Goal: Task Accomplishment & Management: Use online tool/utility

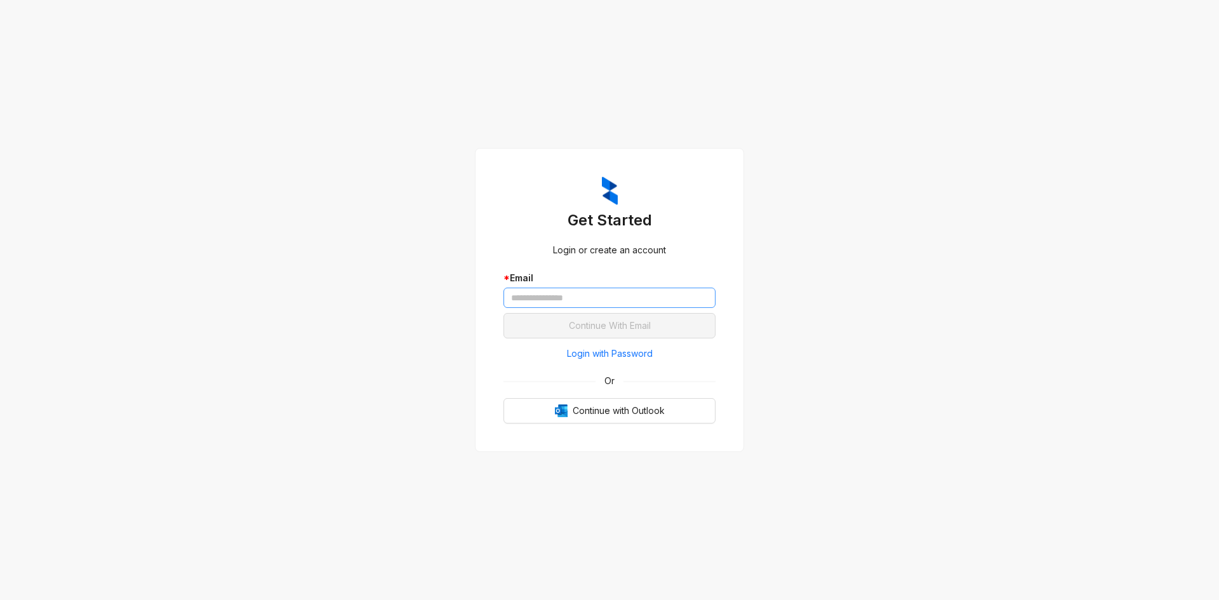
click at [560, 287] on div "* Email" at bounding box center [609, 289] width 212 height 37
click at [560, 291] on input "text" at bounding box center [609, 298] width 212 height 20
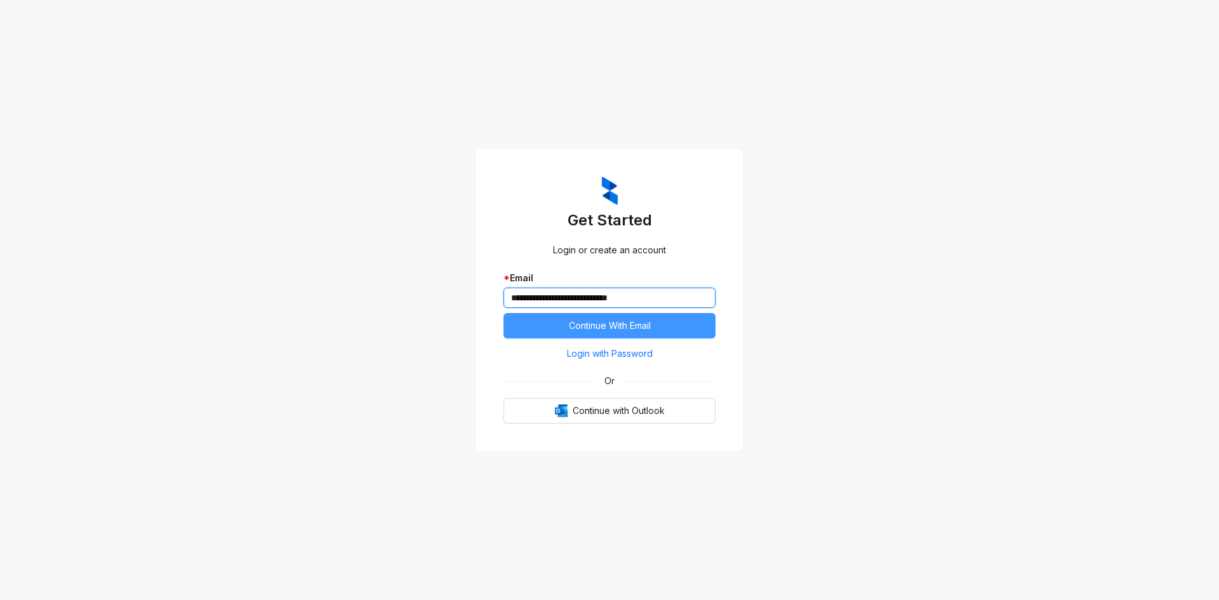
type input "**********"
click at [655, 331] on button "Continue With Email" at bounding box center [609, 325] width 212 height 25
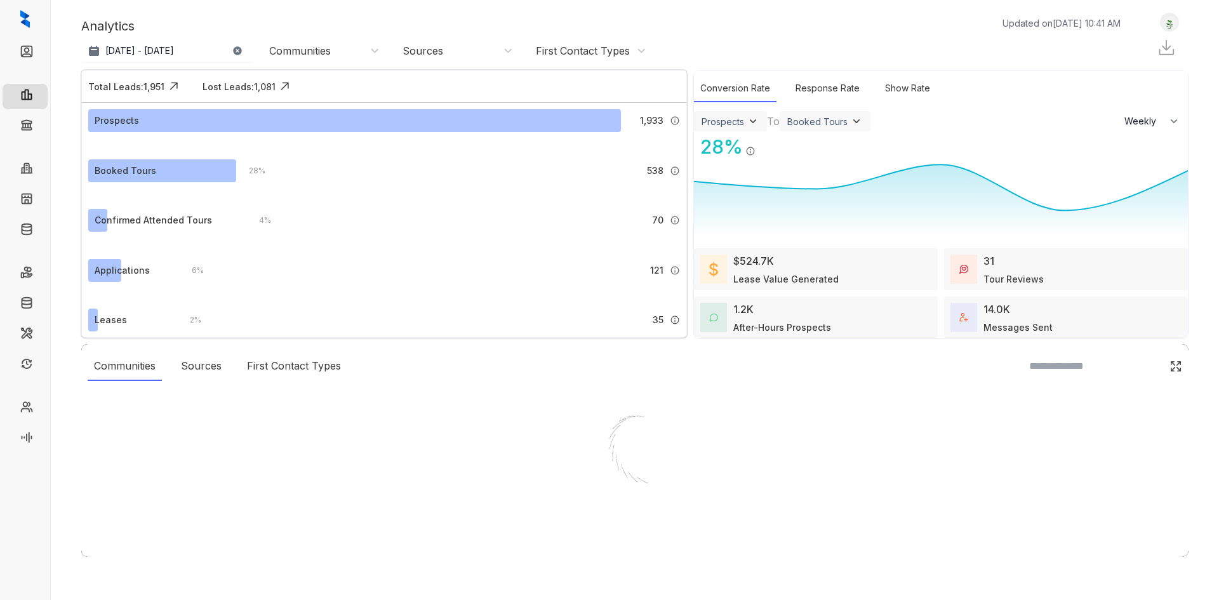
select select "******"
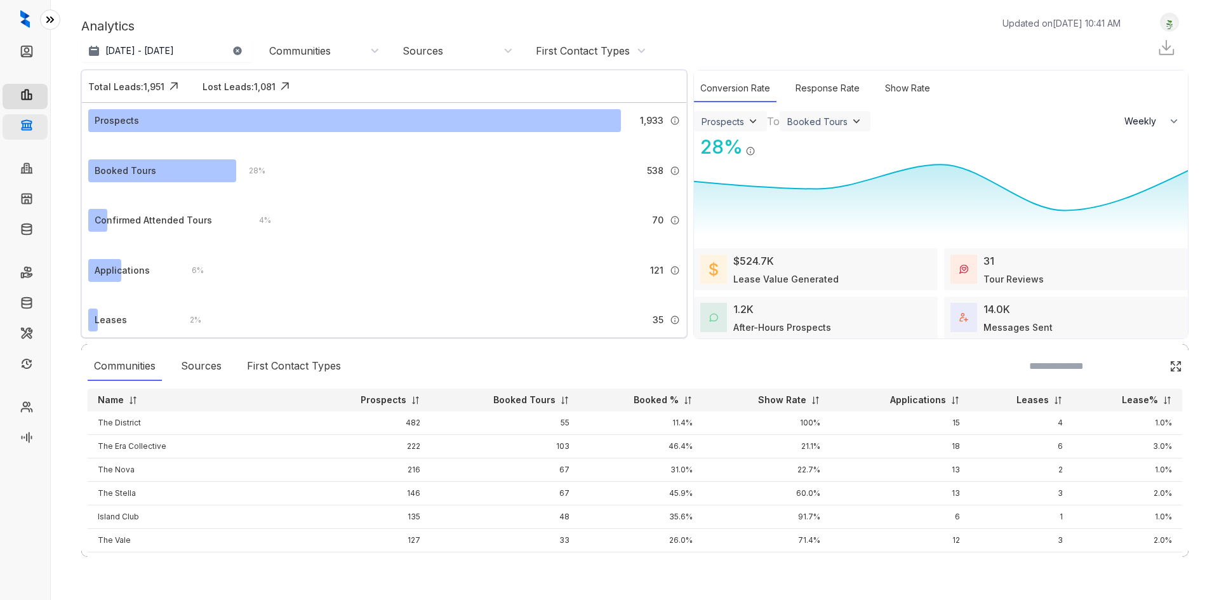
click at [39, 130] on link "Collections" at bounding box center [62, 126] width 46 height 25
click at [39, 118] on link "Collections" at bounding box center [62, 126] width 46 height 25
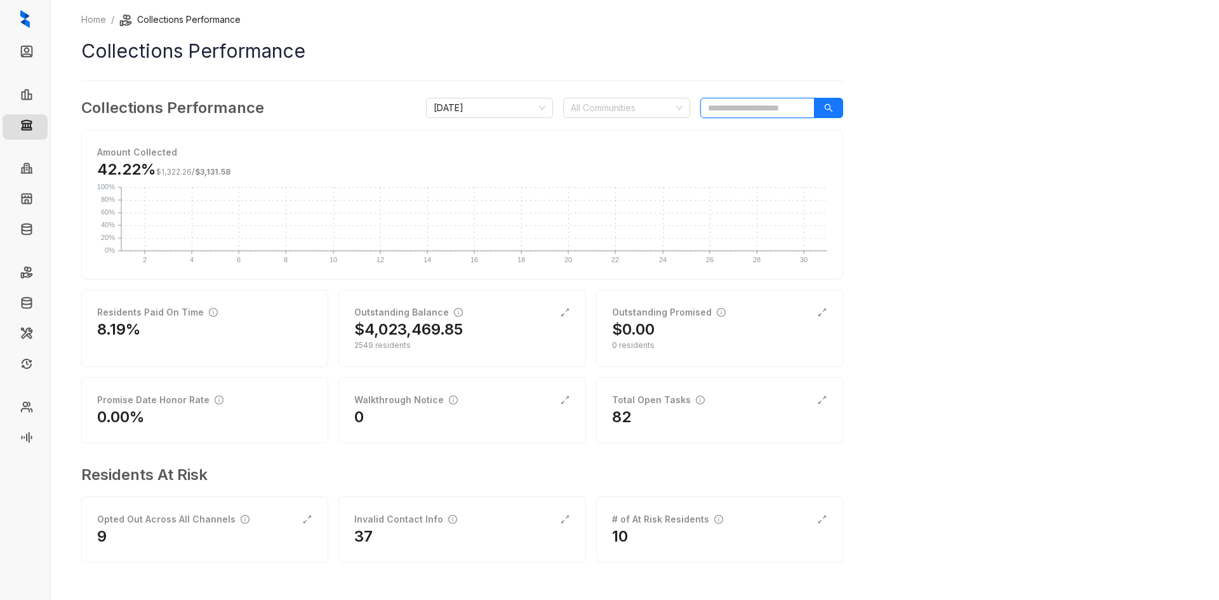
click at [757, 105] on input "search" at bounding box center [757, 108] width 114 height 20
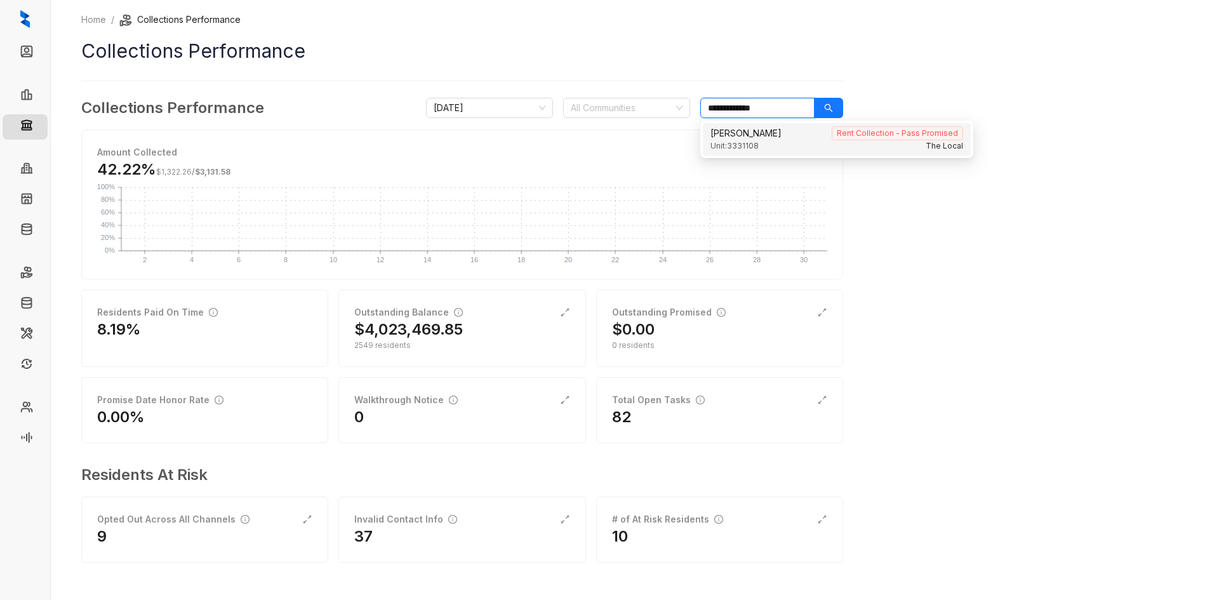
click at [773, 135] on div "[PERSON_NAME] Rent Collection - Pass Promised" at bounding box center [836, 133] width 253 height 14
type input "**********"
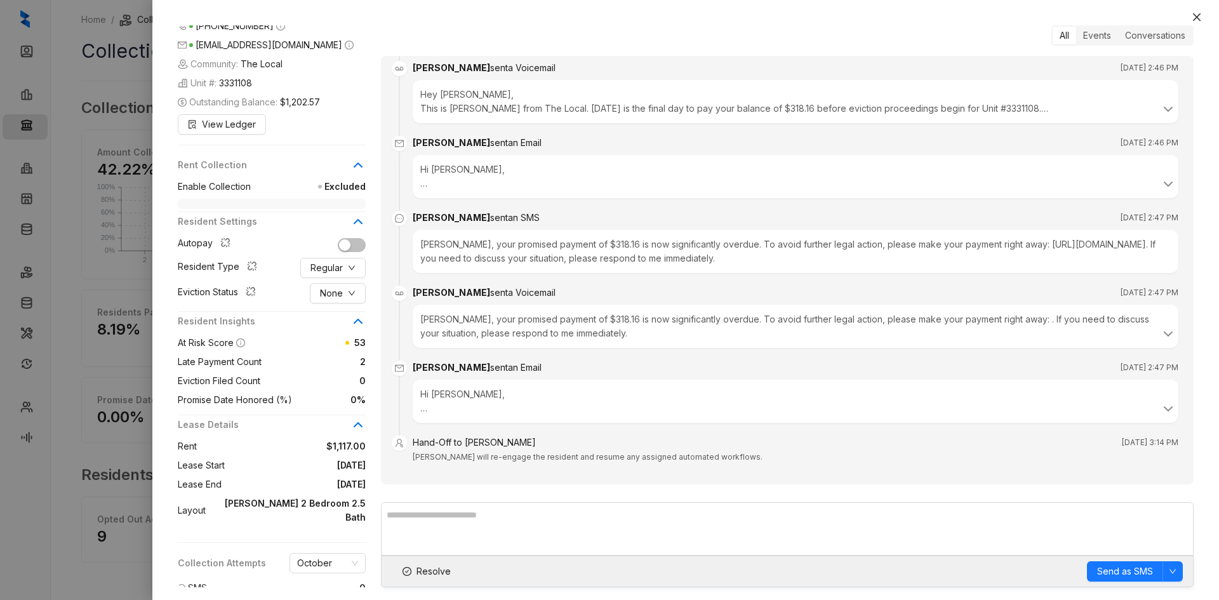
scroll to position [119, 0]
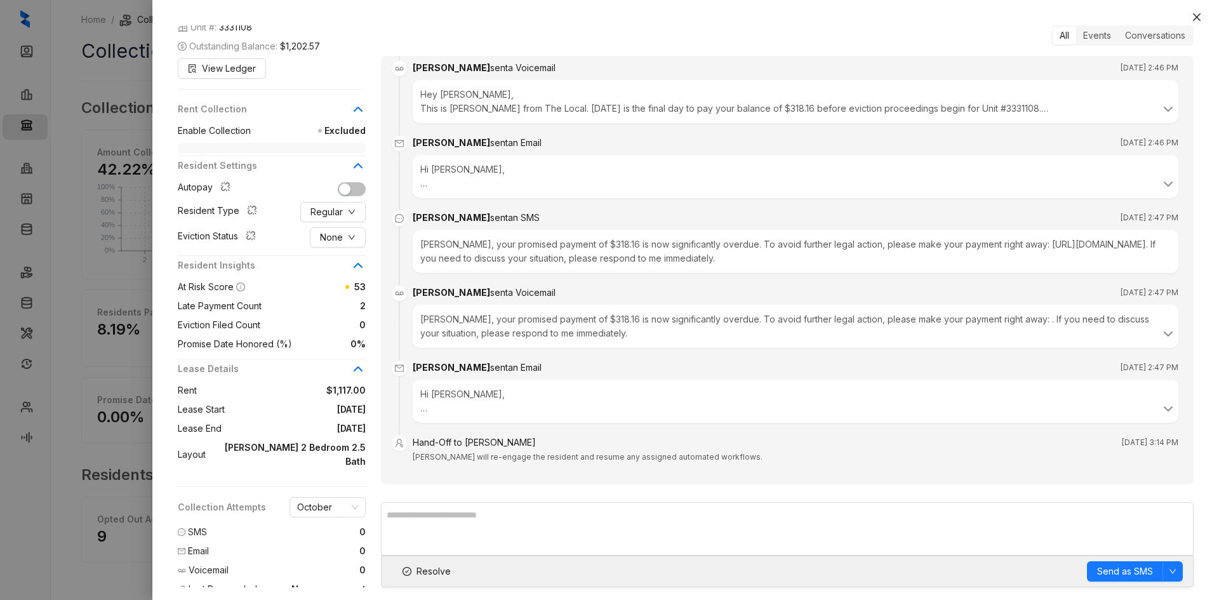
click at [317, 380] on div "Lease Details" at bounding box center [272, 373] width 188 height 22
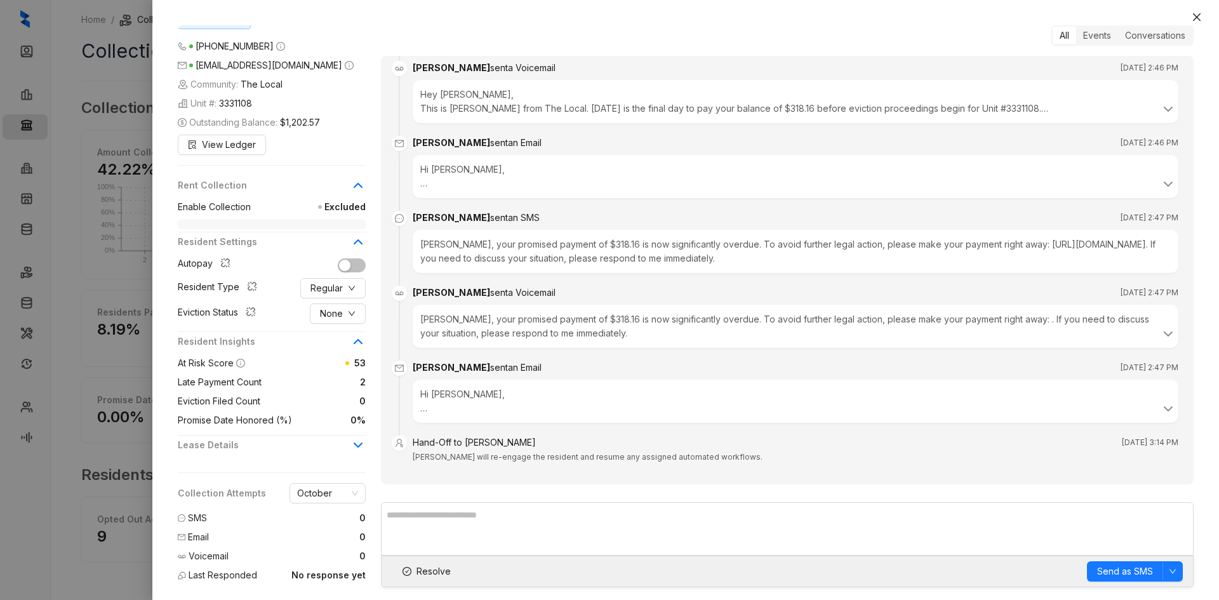
scroll to position [43, 0]
click at [336, 211] on span "Excluded" at bounding box center [308, 207] width 115 height 14
click at [298, 227] on span at bounding box center [272, 224] width 188 height 10
click at [363, 237] on icon at bounding box center [357, 241] width 15 height 15
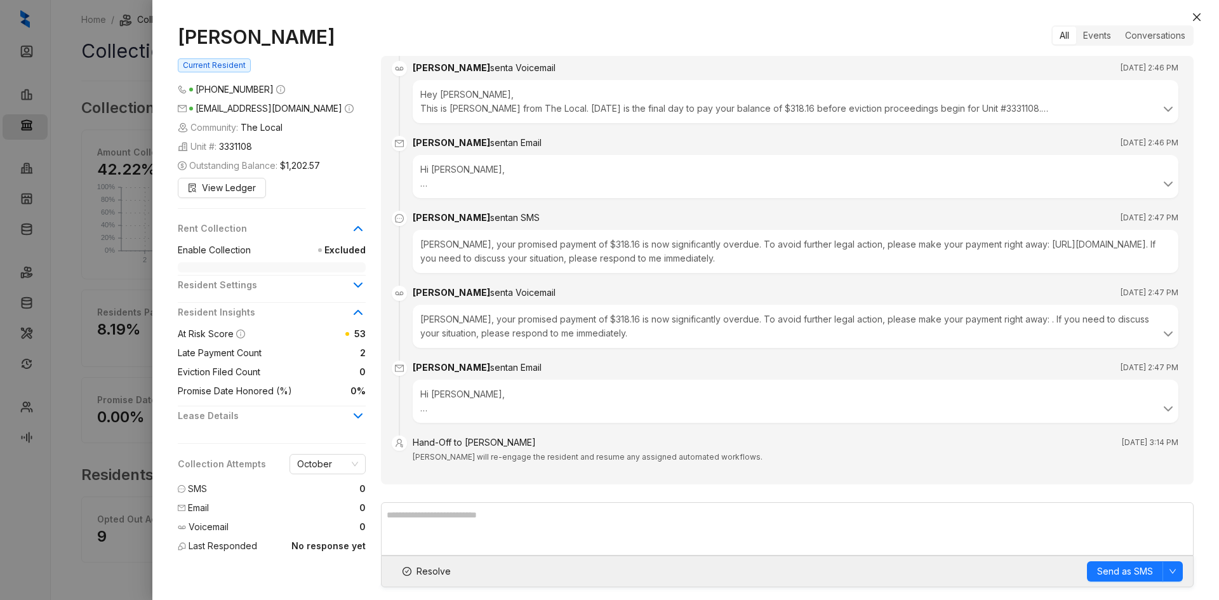
click at [353, 286] on icon at bounding box center [357, 284] width 15 height 15
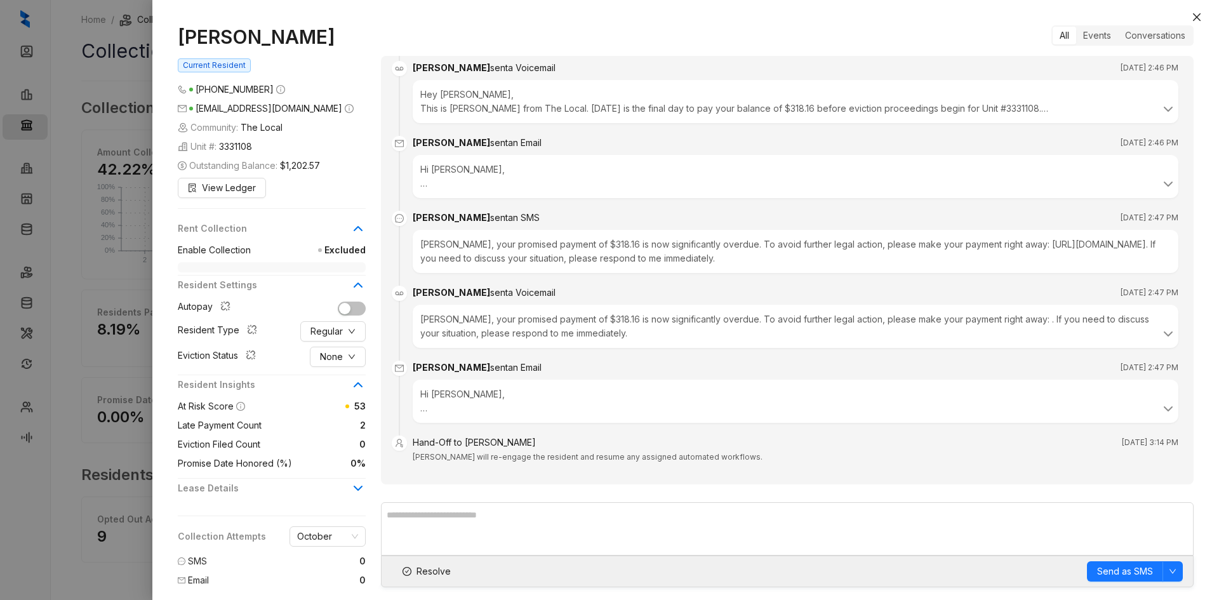
click at [354, 490] on icon at bounding box center [357, 488] width 15 height 15
click at [1199, 16] on icon "close" at bounding box center [1197, 17] width 8 height 8
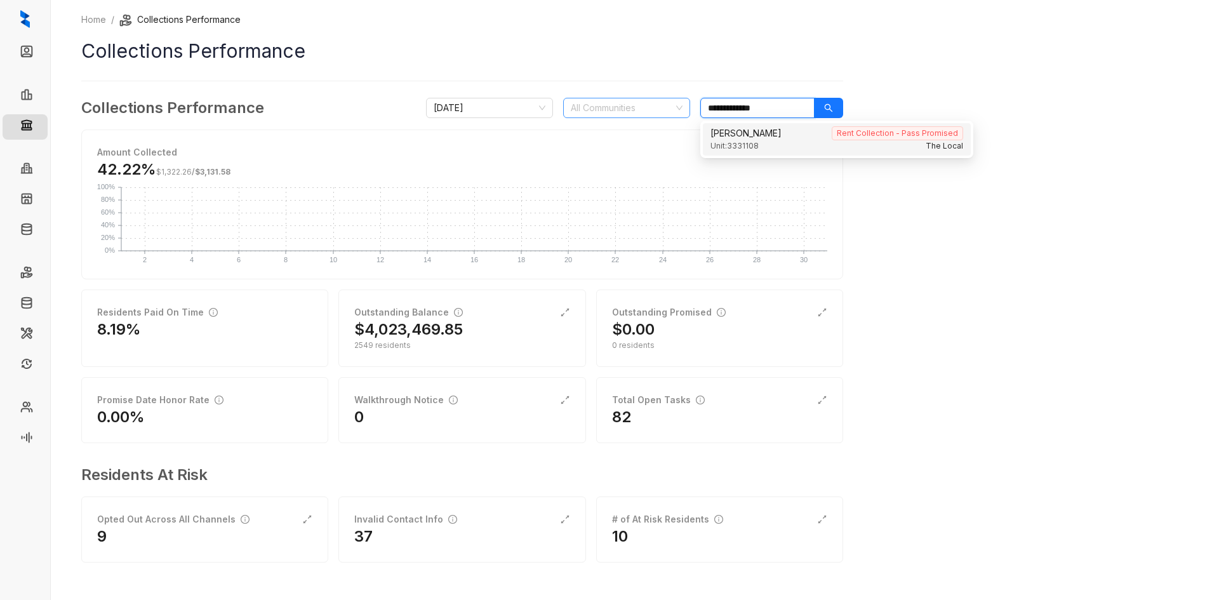
drag, startPoint x: 693, startPoint y: 102, endPoint x: 651, endPoint y: 103, distance: 41.3
click at [655, 103] on div "**********" at bounding box center [634, 108] width 417 height 20
click at [768, 152] on div "[PERSON_NAME] Rent Collection - Paid Unit: 3281203 The Local" at bounding box center [837, 139] width 268 height 32
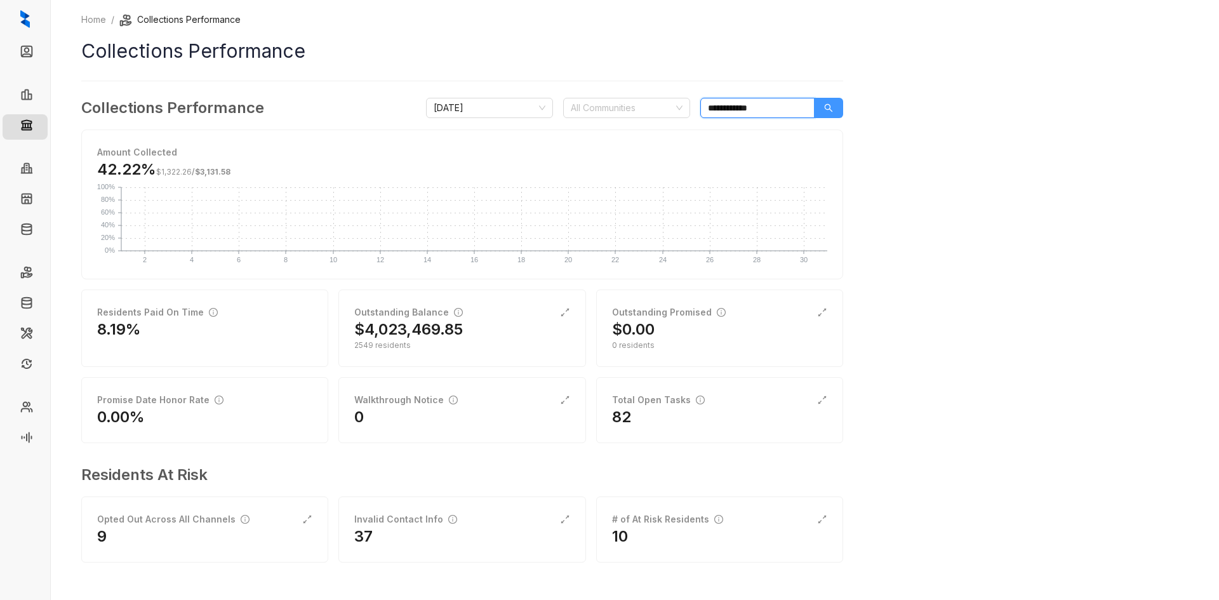
click at [823, 102] on button "button" at bounding box center [828, 108] width 29 height 20
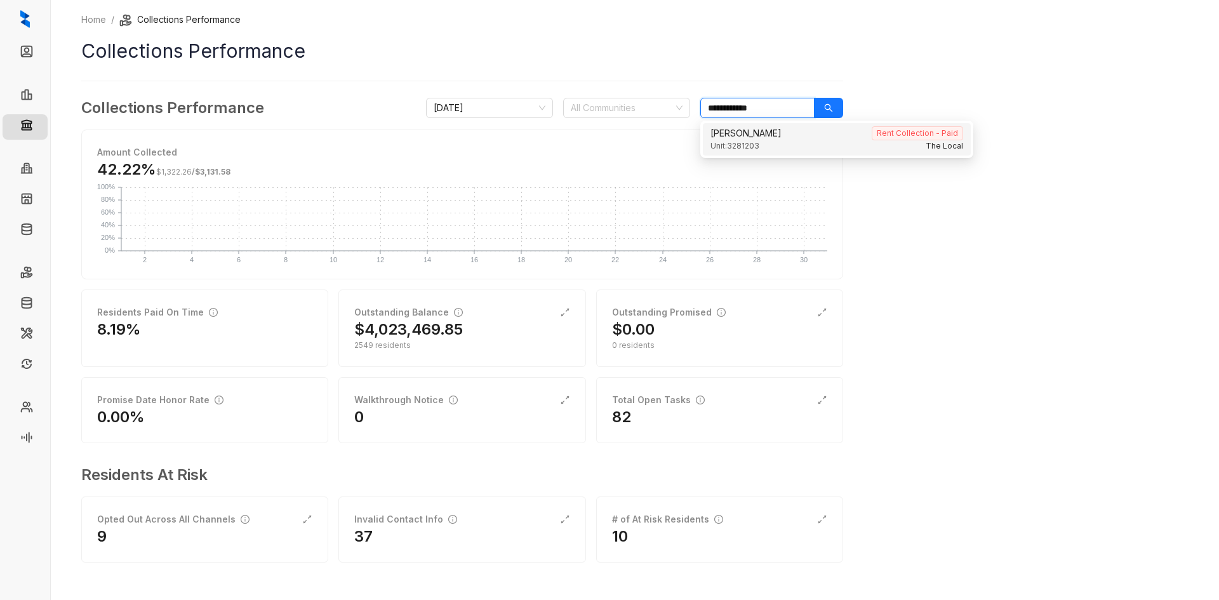
click at [757, 142] on span "Unit: 3281203" at bounding box center [734, 146] width 49 height 12
type input "**********"
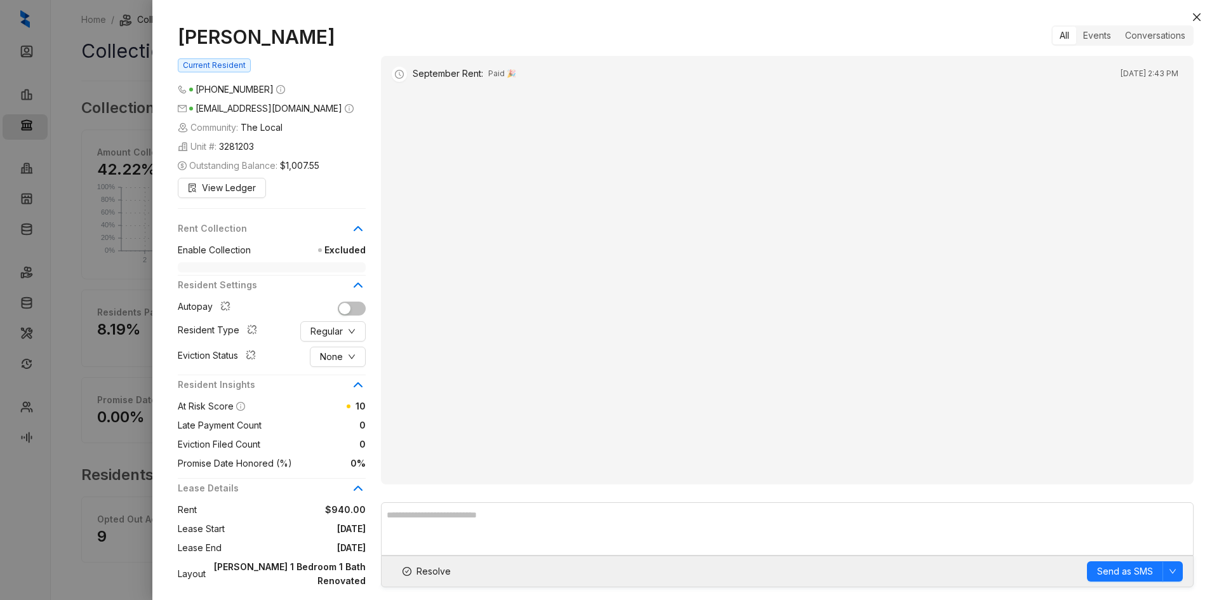
click at [364, 227] on icon at bounding box center [357, 228] width 15 height 15
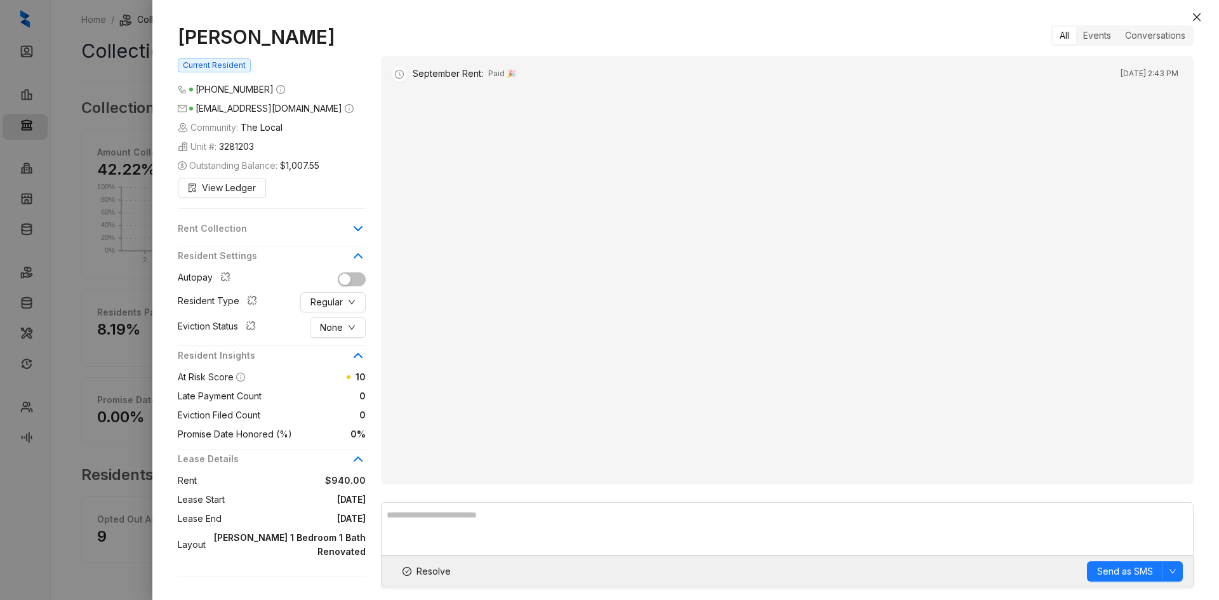
click at [364, 227] on icon at bounding box center [357, 228] width 15 height 15
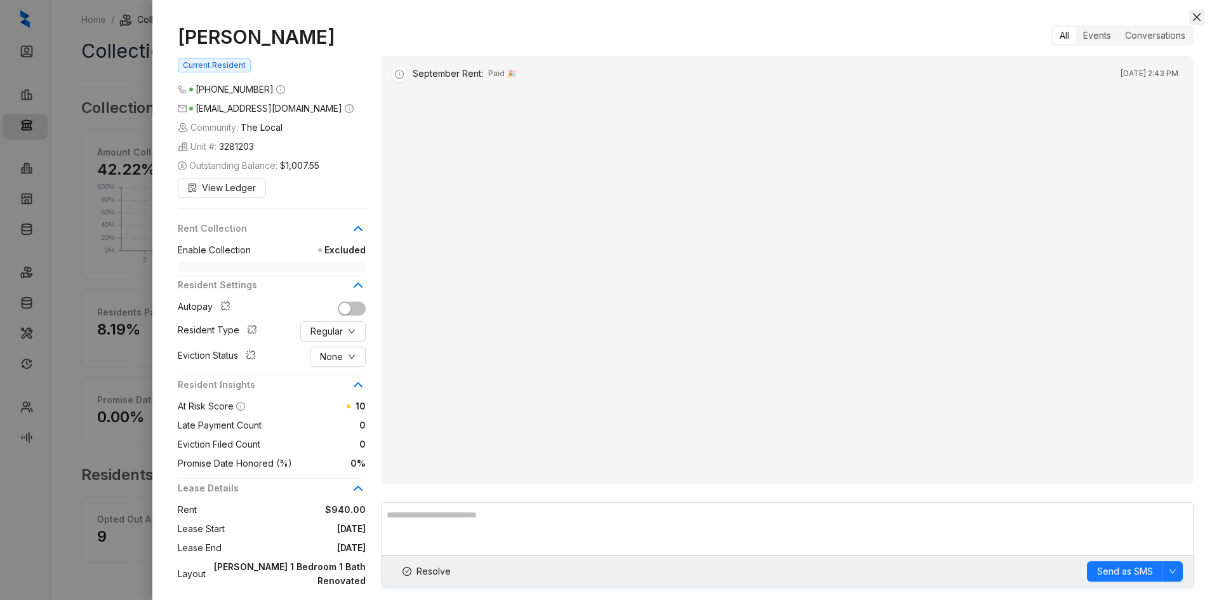
click at [1196, 17] on icon "close" at bounding box center [1197, 17] width 8 height 8
